Goal: Task Accomplishment & Management: Manage account settings

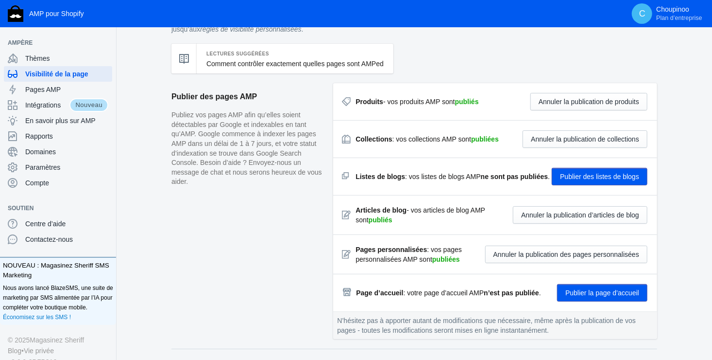
scroll to position [97, 0]
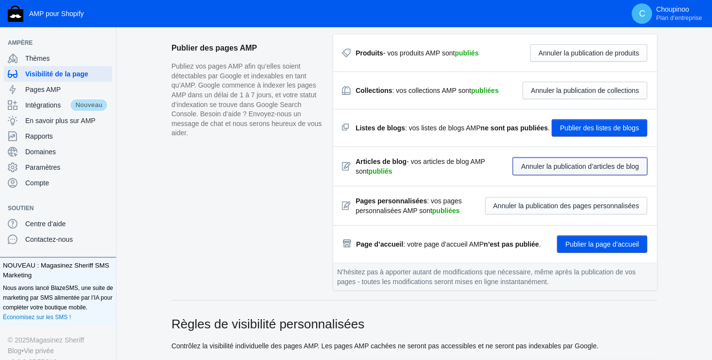
click at [537, 165] on button "Annuler la publication d’articles de blog" at bounding box center [580, 165] width 135 height 17
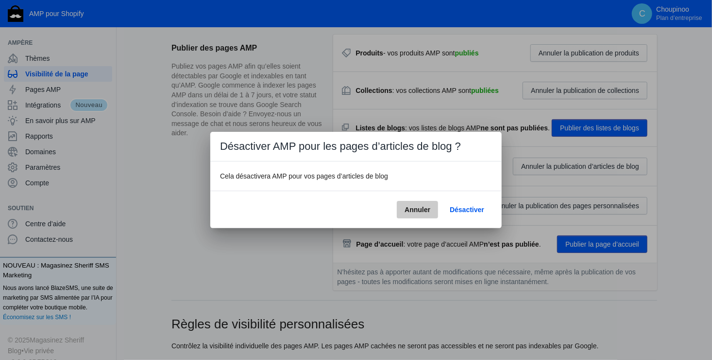
click at [422, 207] on span "Annuler" at bounding box center [418, 210] width 26 height 8
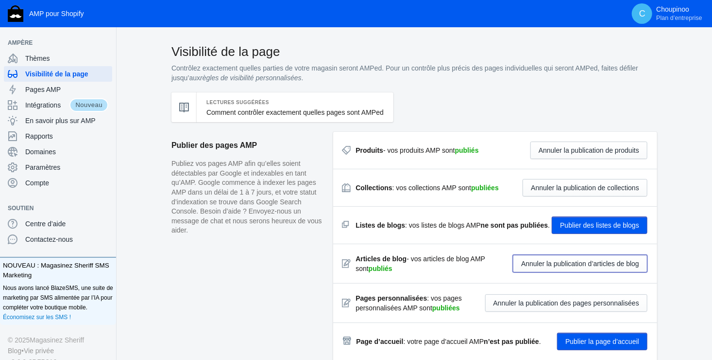
scroll to position [97, 0]
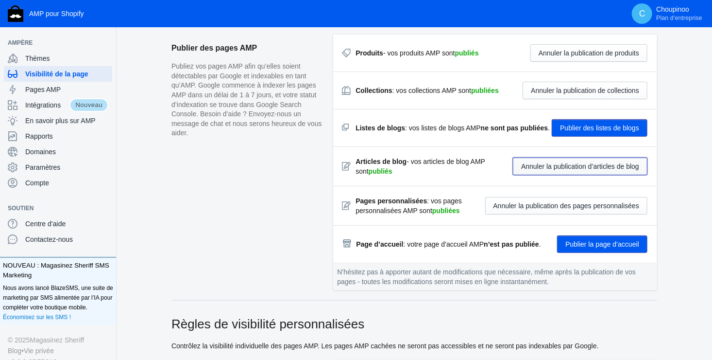
click at [549, 163] on button "Annuler la publication d’articles de blog" at bounding box center [580, 165] width 135 height 17
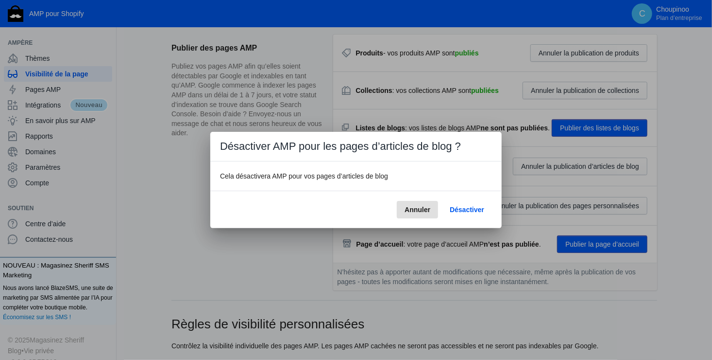
click at [425, 207] on span "Annuler" at bounding box center [418, 210] width 26 height 8
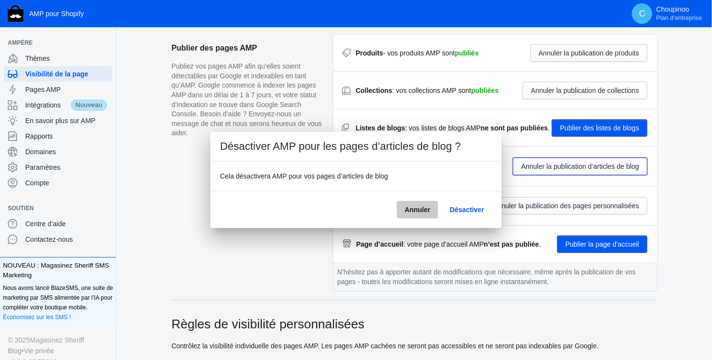
scroll to position [97, 0]
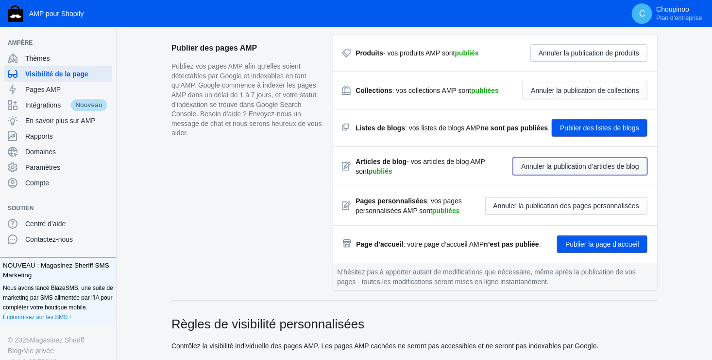
click at [565, 165] on button "Annuler la publication d’articles de blog" at bounding box center [580, 165] width 135 height 17
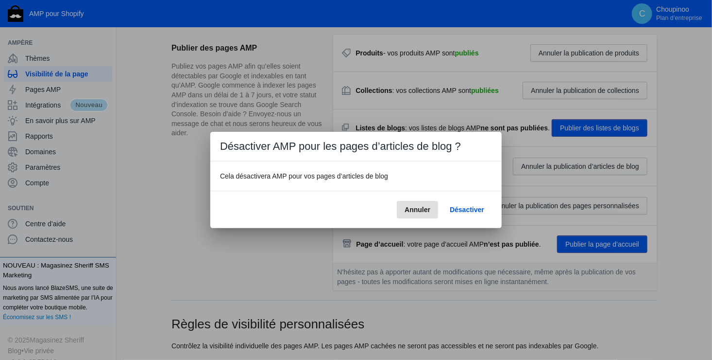
click at [461, 206] on span "Désactiver" at bounding box center [467, 210] width 34 height 8
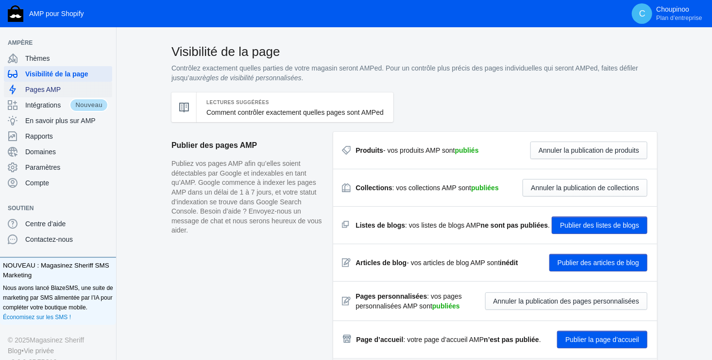
click at [45, 88] on span "Pages AMP" at bounding box center [66, 90] width 83 height 10
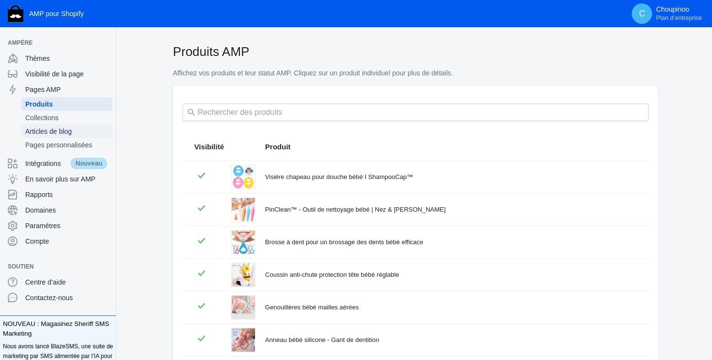
click at [48, 130] on span "Articles de blog" at bounding box center [66, 131] width 83 height 10
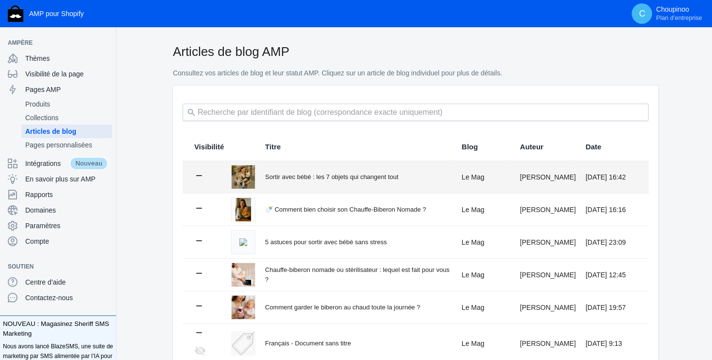
click at [315, 177] on div "Sortir avec bébé : les 7 objets qui changent tout" at bounding box center [358, 177] width 187 height 10
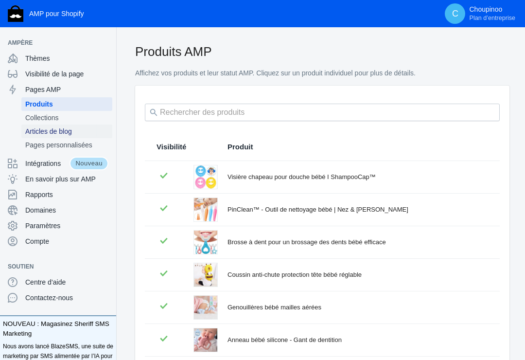
click at [44, 130] on span "Articles de blog" at bounding box center [66, 131] width 83 height 10
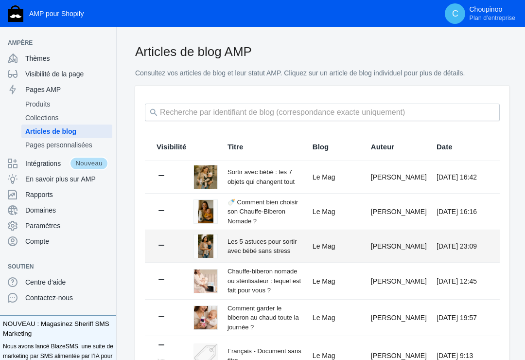
click at [246, 241] on div "Les 5 astuces pour sortir avec bébé sans stress" at bounding box center [264, 246] width 75 height 19
